Goal: Information Seeking & Learning: Learn about a topic

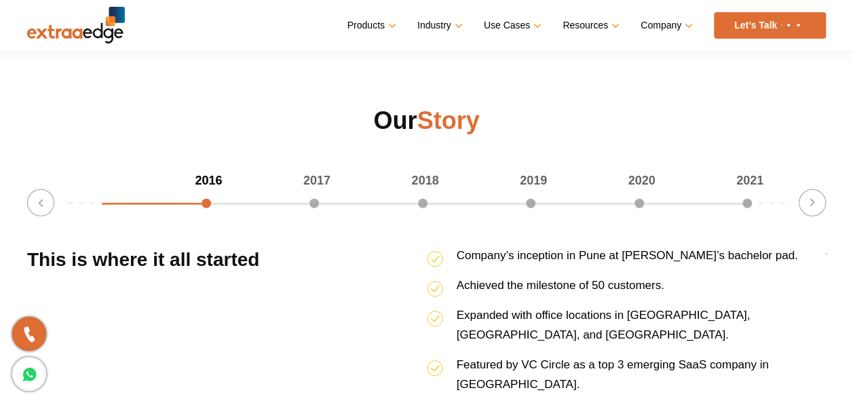
scroll to position [1769, 0]
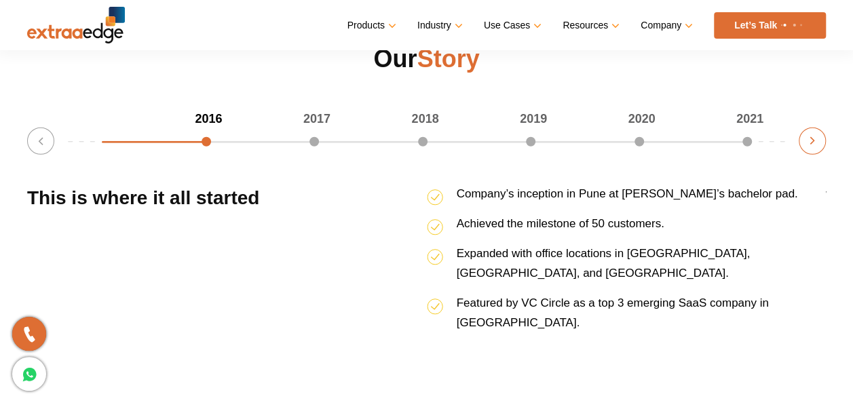
click at [813, 141] on button "Next" at bounding box center [812, 141] width 27 height 27
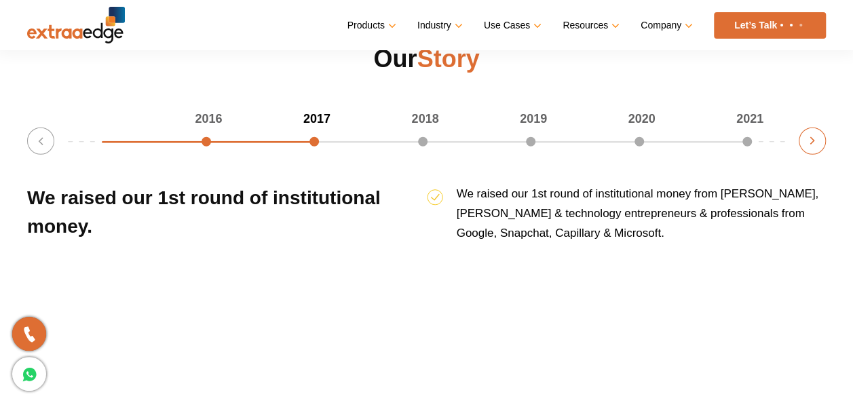
click at [813, 141] on button "Next" at bounding box center [812, 141] width 27 height 27
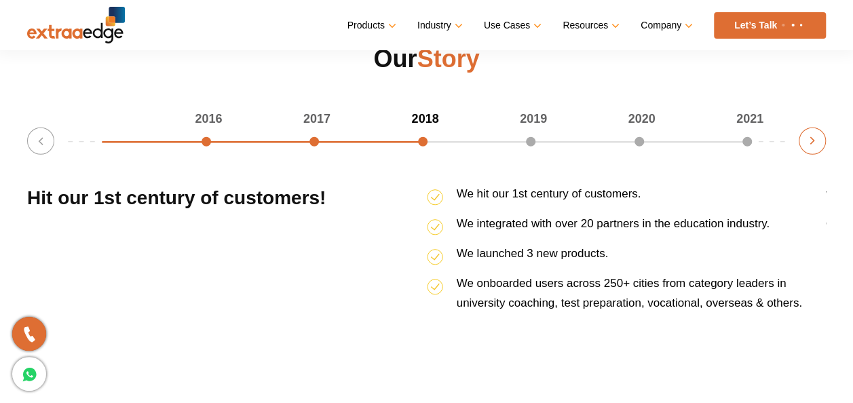
click at [813, 141] on button "Next" at bounding box center [812, 141] width 27 height 27
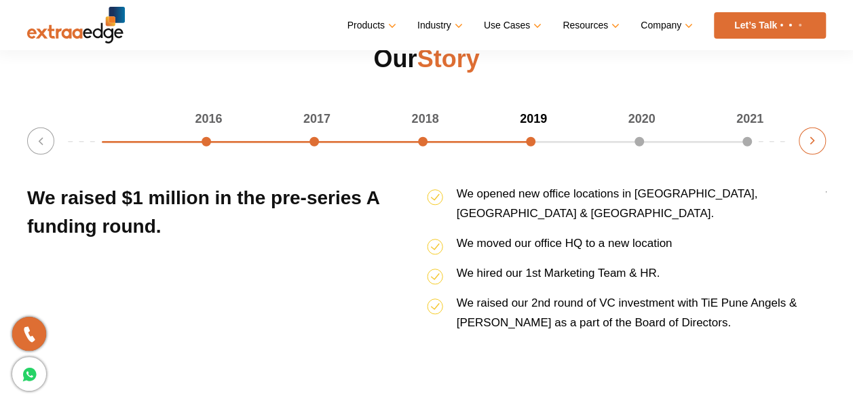
click at [813, 141] on button "Next" at bounding box center [812, 141] width 27 height 27
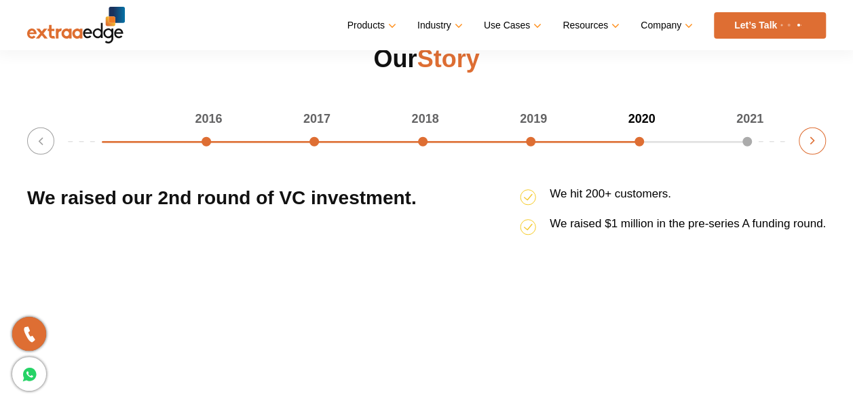
click at [813, 141] on button "Next" at bounding box center [812, 141] width 27 height 27
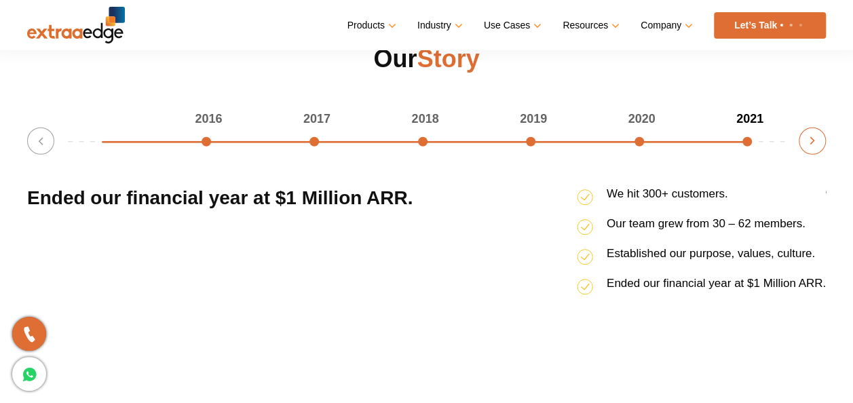
click at [813, 141] on button "Next" at bounding box center [812, 141] width 27 height 27
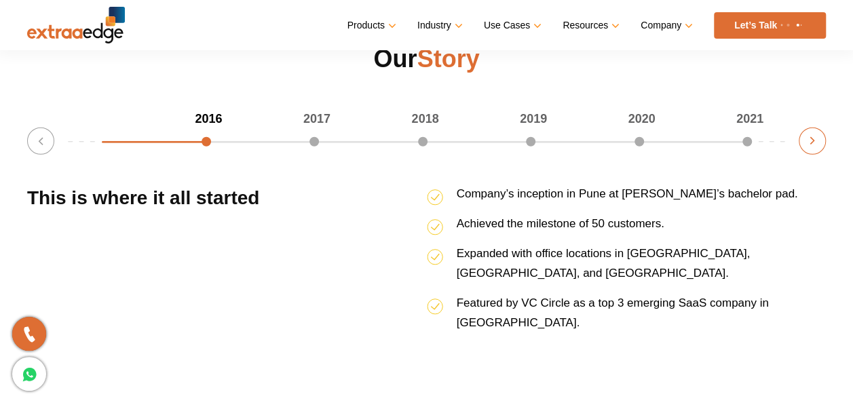
click at [813, 141] on button "Next" at bounding box center [812, 141] width 27 height 27
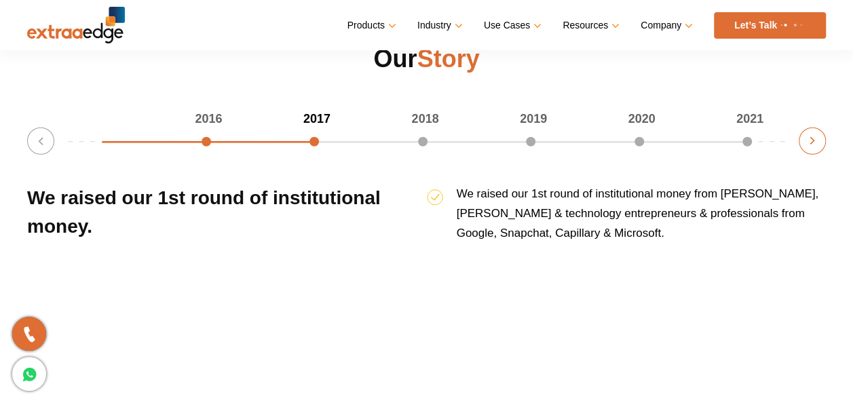
click at [813, 141] on button "Next" at bounding box center [812, 141] width 27 height 27
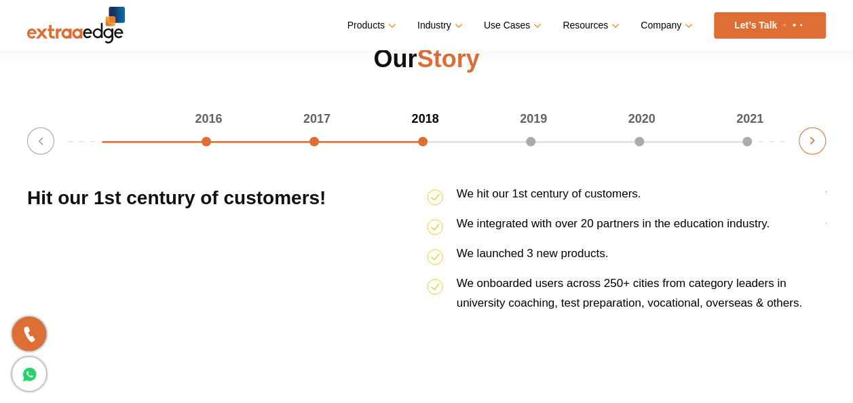
click at [813, 141] on button "Next" at bounding box center [812, 141] width 27 height 27
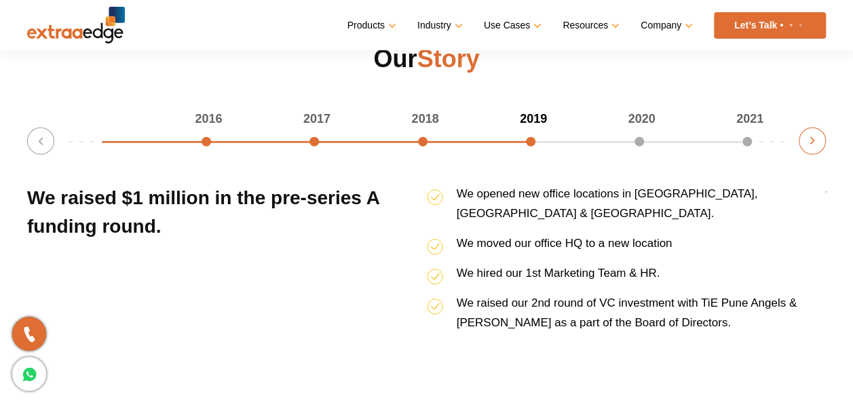
click at [813, 141] on button "Next" at bounding box center [812, 141] width 27 height 27
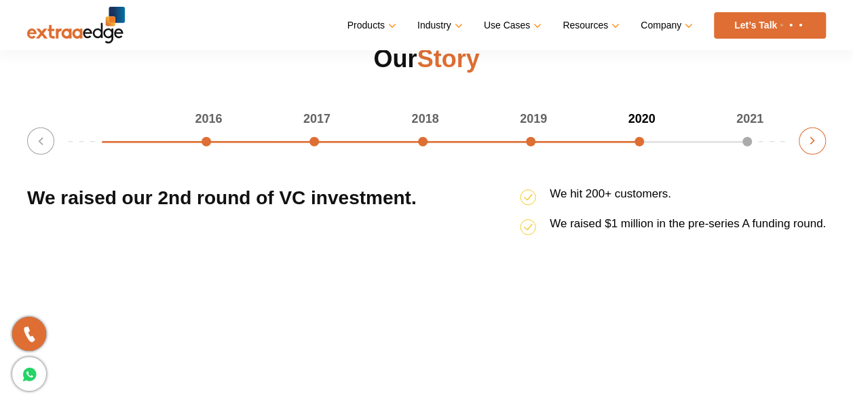
click at [813, 141] on button "Next" at bounding box center [812, 141] width 27 height 27
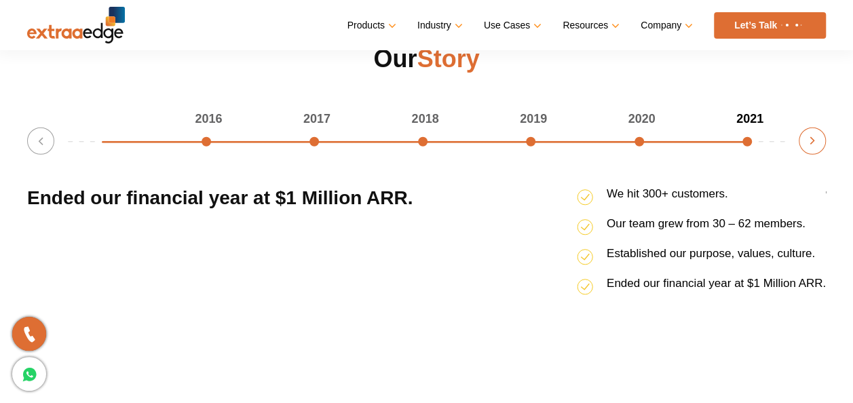
click at [813, 141] on button "Next" at bounding box center [812, 141] width 27 height 27
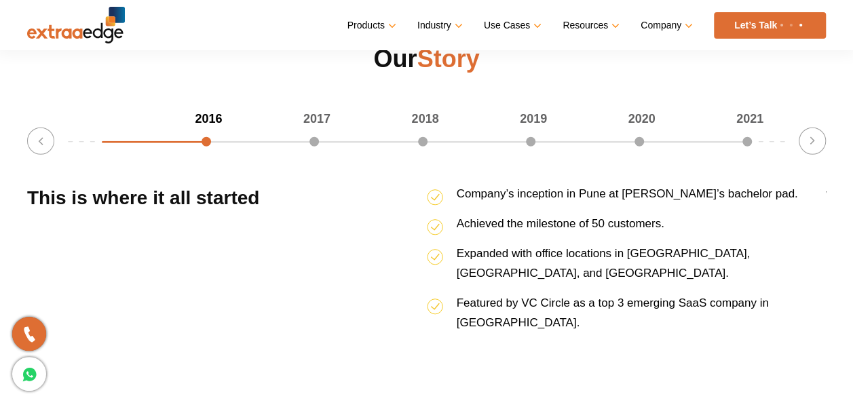
click at [749, 129] on div "2021" at bounding box center [698, 119] width 109 height 20
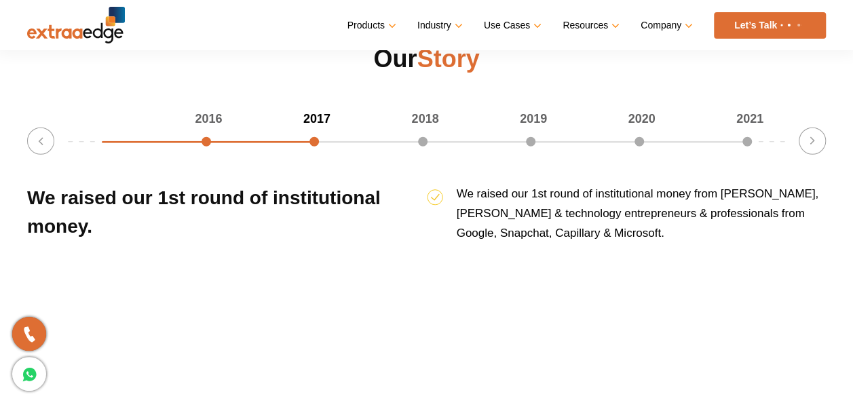
click at [787, 147] on div "2016 2017 2018 2019 2020 2021 33.33333333333333% completed Previous Ended our f…" at bounding box center [426, 226] width 799 height 234
click at [816, 144] on button "Next" at bounding box center [812, 141] width 27 height 27
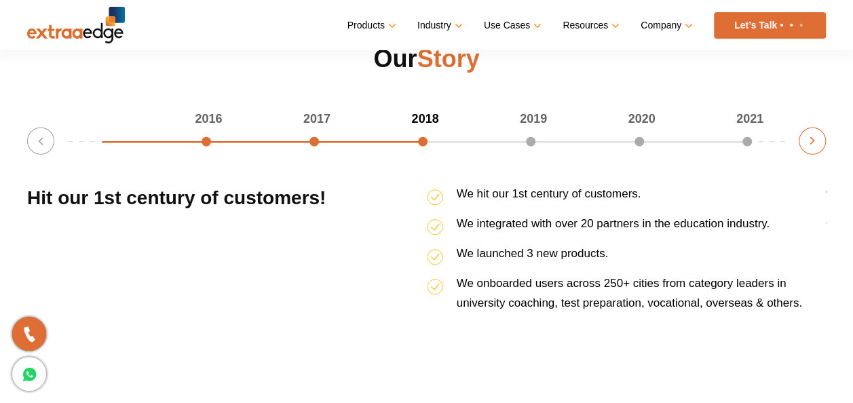
click at [816, 144] on button "Next" at bounding box center [812, 141] width 27 height 27
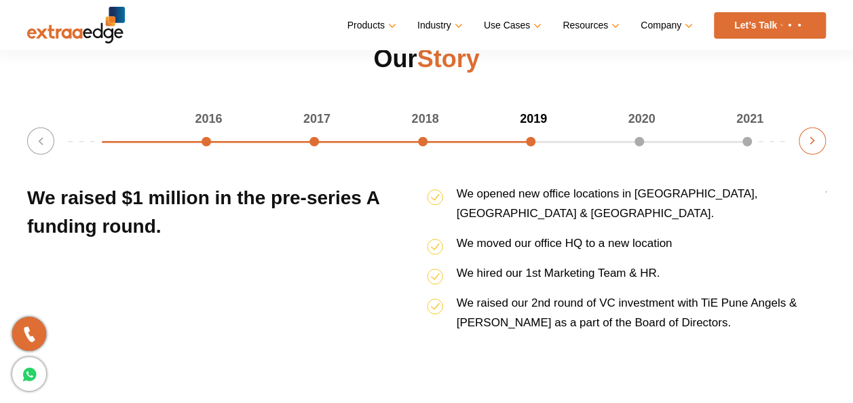
click at [816, 144] on button "Next" at bounding box center [812, 141] width 27 height 27
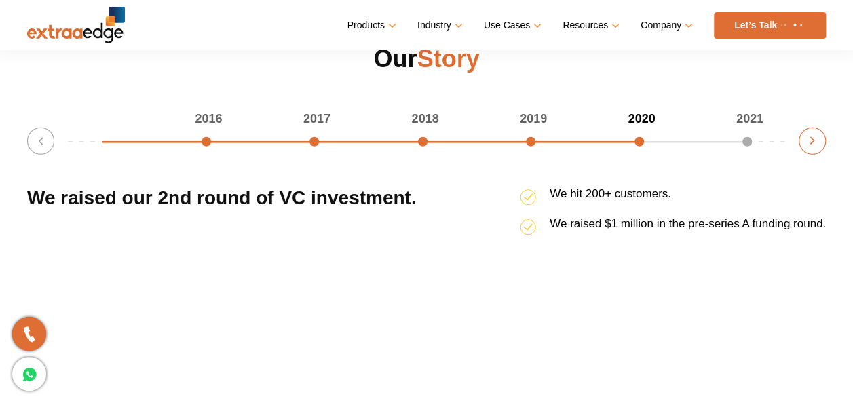
click at [816, 144] on button "Next" at bounding box center [812, 141] width 27 height 27
